Goal: Navigation & Orientation: Find specific page/section

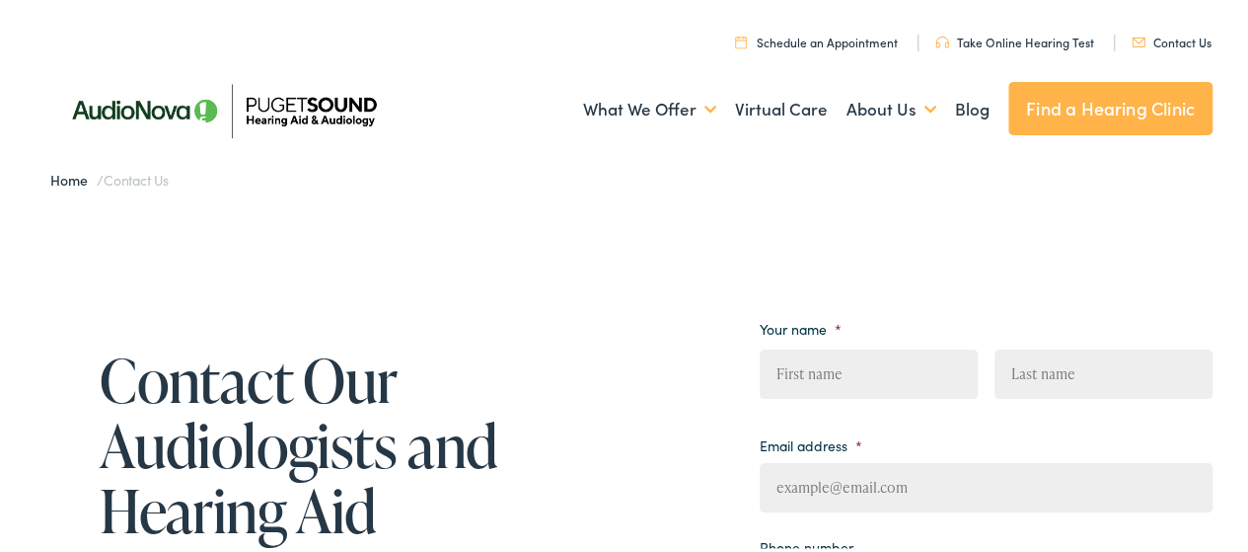
click at [1122, 105] on link "Find a Hearing Clinic" at bounding box center [1110, 105] width 204 height 53
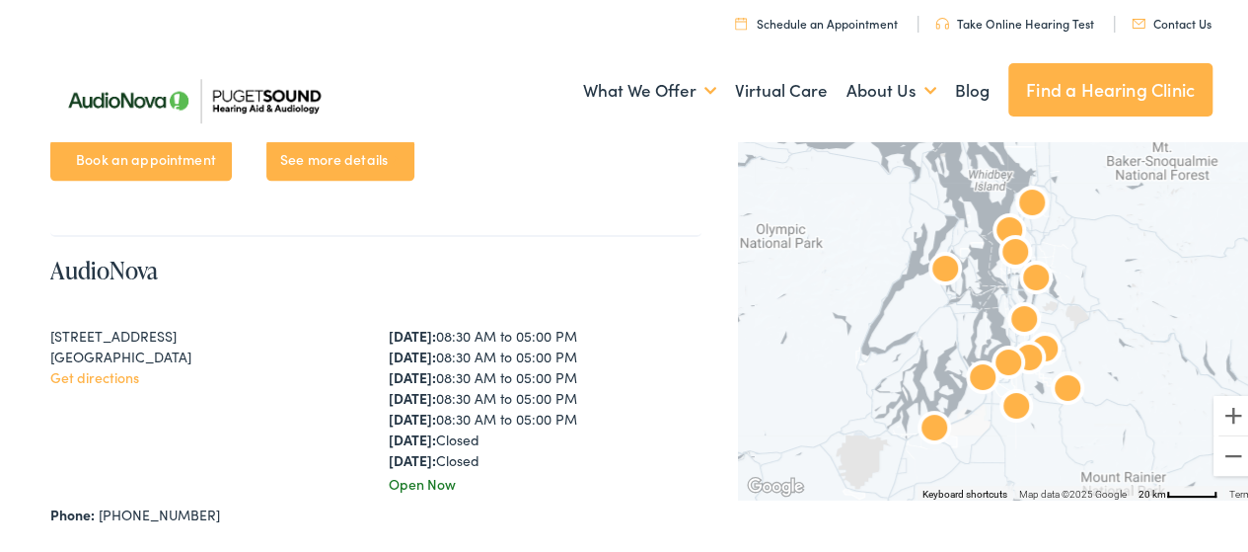
scroll to position [4907, 0]
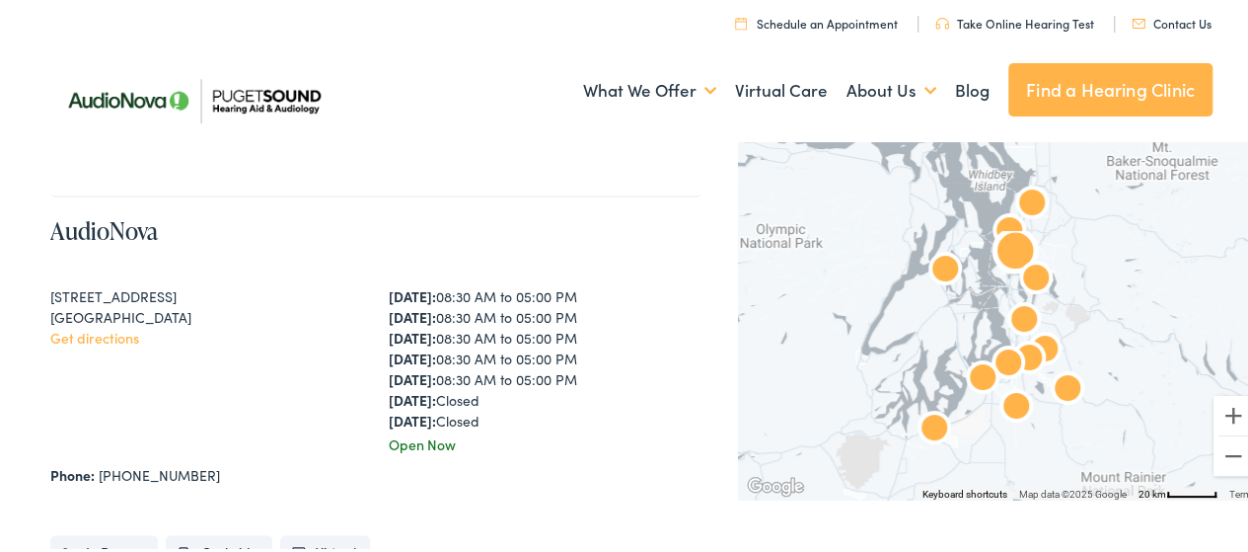
click at [576, 378] on div "[DATE]: 08:30 AM to 05:00 PM [DATE]: 08:30 AM to 05:00 PM [DATE]: 08:30 AM to 0…" at bounding box center [545, 355] width 313 height 145
click at [577, 380] on div "[DATE]: 08:30 AM to 05:00 PM [DATE]: 08:30 AM to 05:00 PM [DATE]: 08:30 AM to 0…" at bounding box center [545, 355] width 313 height 145
